Goal: Find specific page/section: Find specific page/section

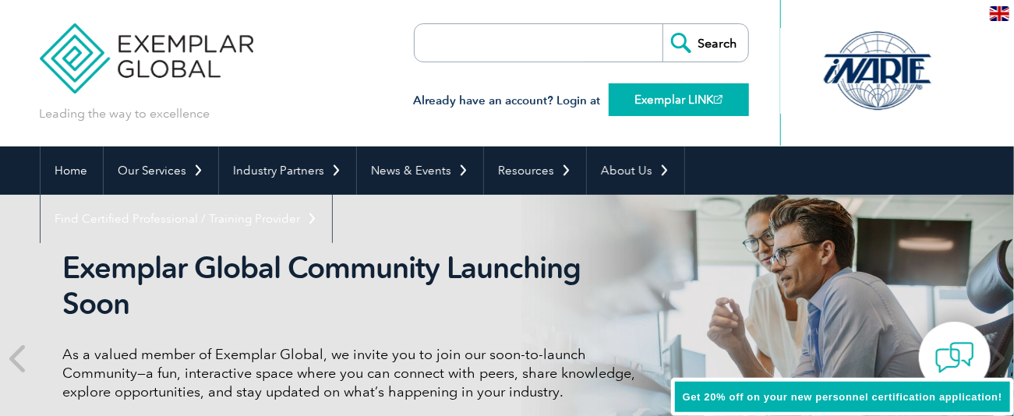
click at [641, 93] on link "Exemplar LINK" at bounding box center [678, 99] width 140 height 33
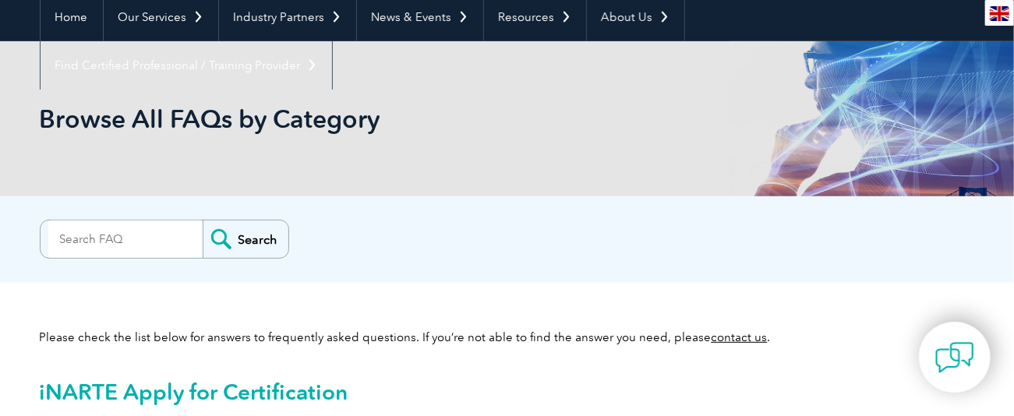
scroll to position [156, 0]
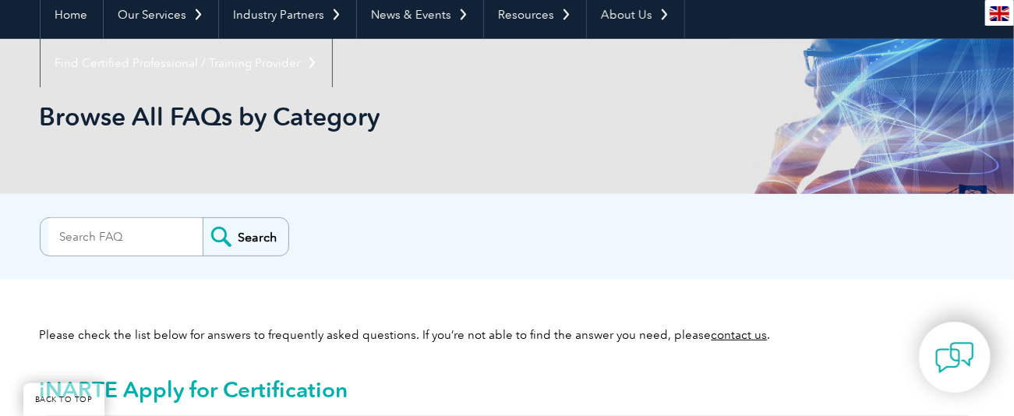
click at [92, 237] on input "search" at bounding box center [125, 236] width 154 height 37
type input "pay invoice"
click at [259, 232] on input "Search" at bounding box center [246, 236] width 86 height 37
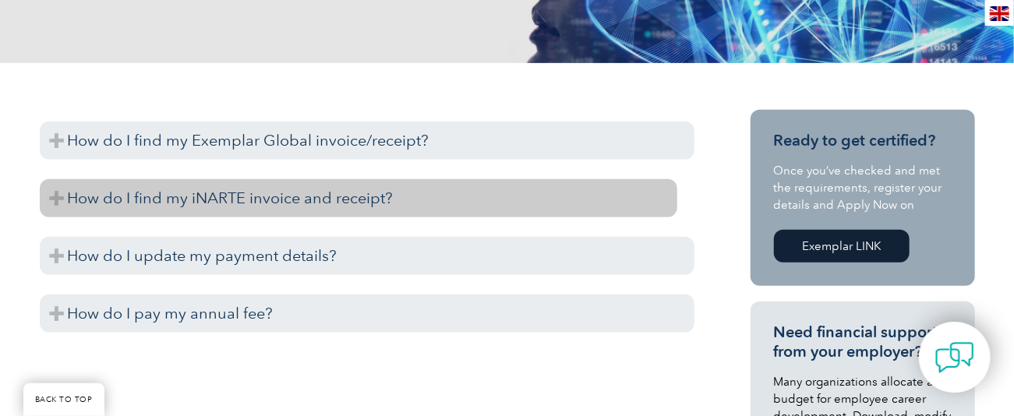
scroll to position [390, 0]
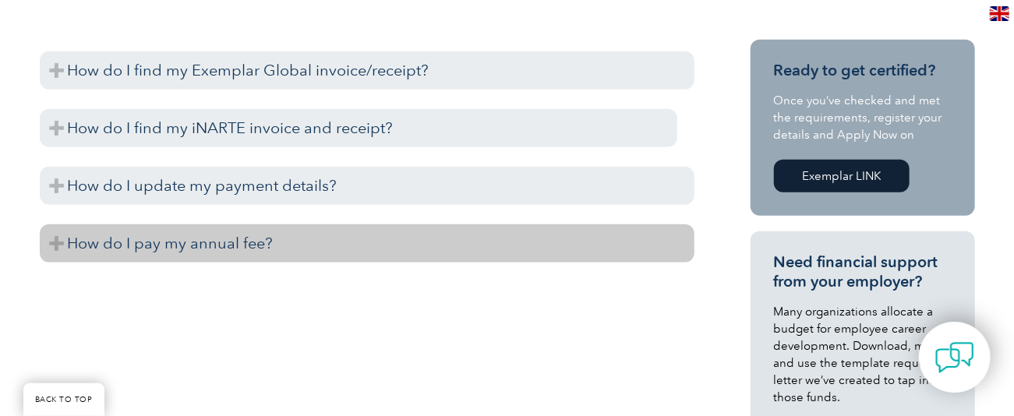
click at [234, 244] on h3 "How do I pay my annual fee?" at bounding box center [367, 243] width 654 height 38
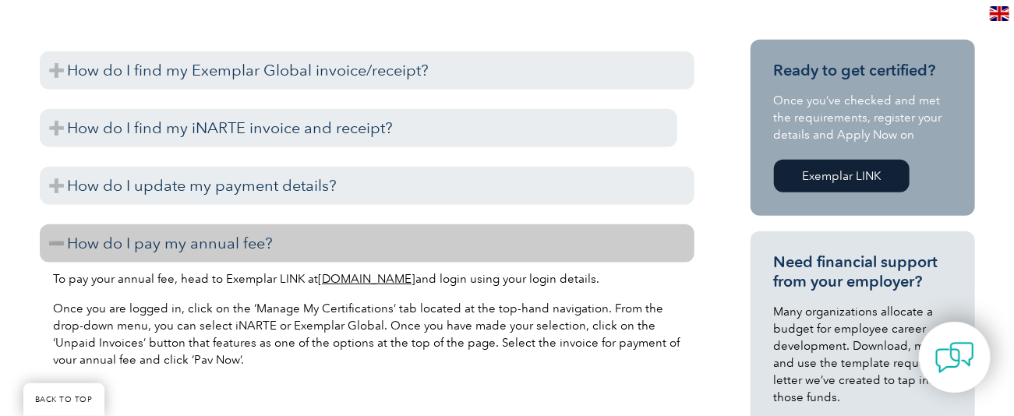
click at [343, 278] on link "[DOMAIN_NAME]" at bounding box center [367, 279] width 97 height 14
